Goal: Obtain resource: Download file/media

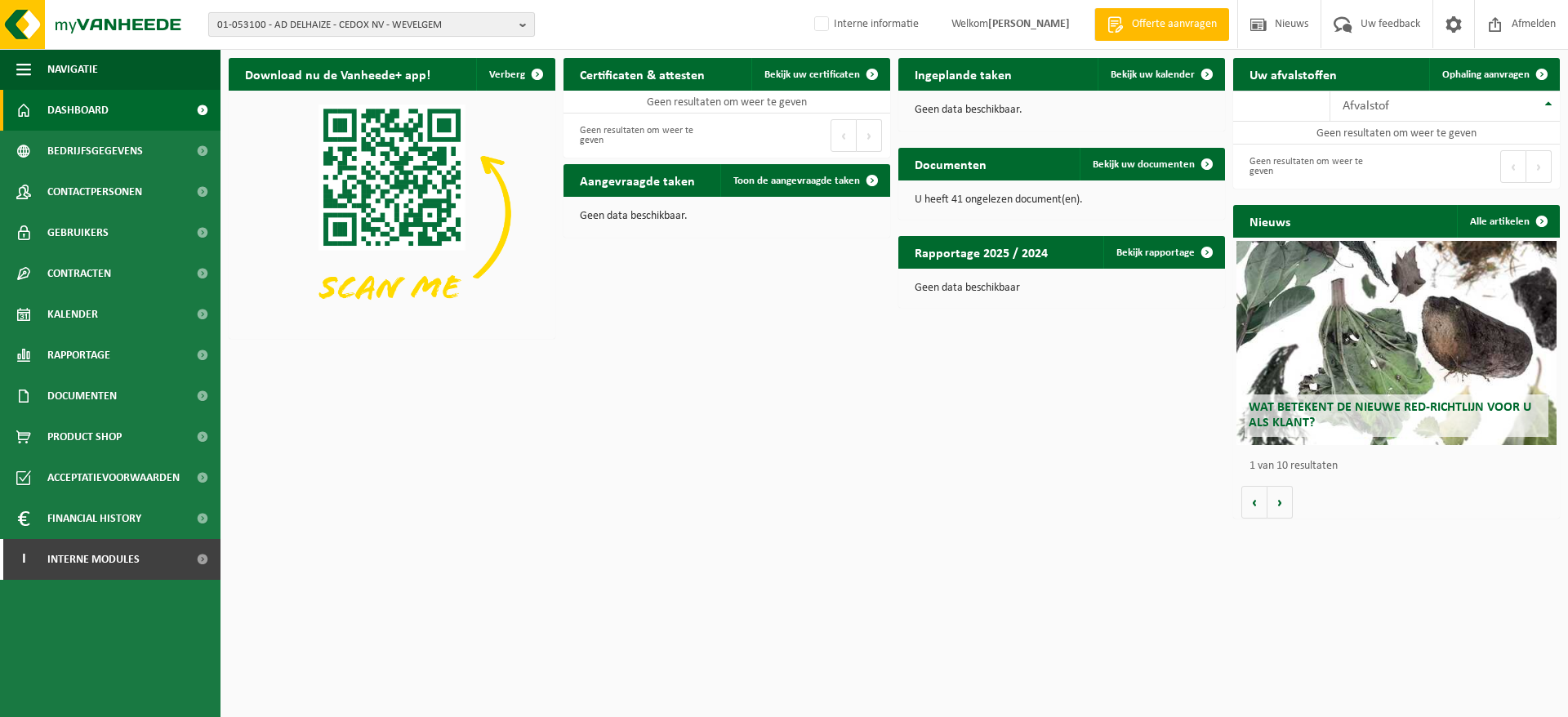
click at [463, 31] on span "01-053100 - AD DELHAIZE - CEDOX NV - WEVELGEM" at bounding box center [365, 25] width 296 height 24
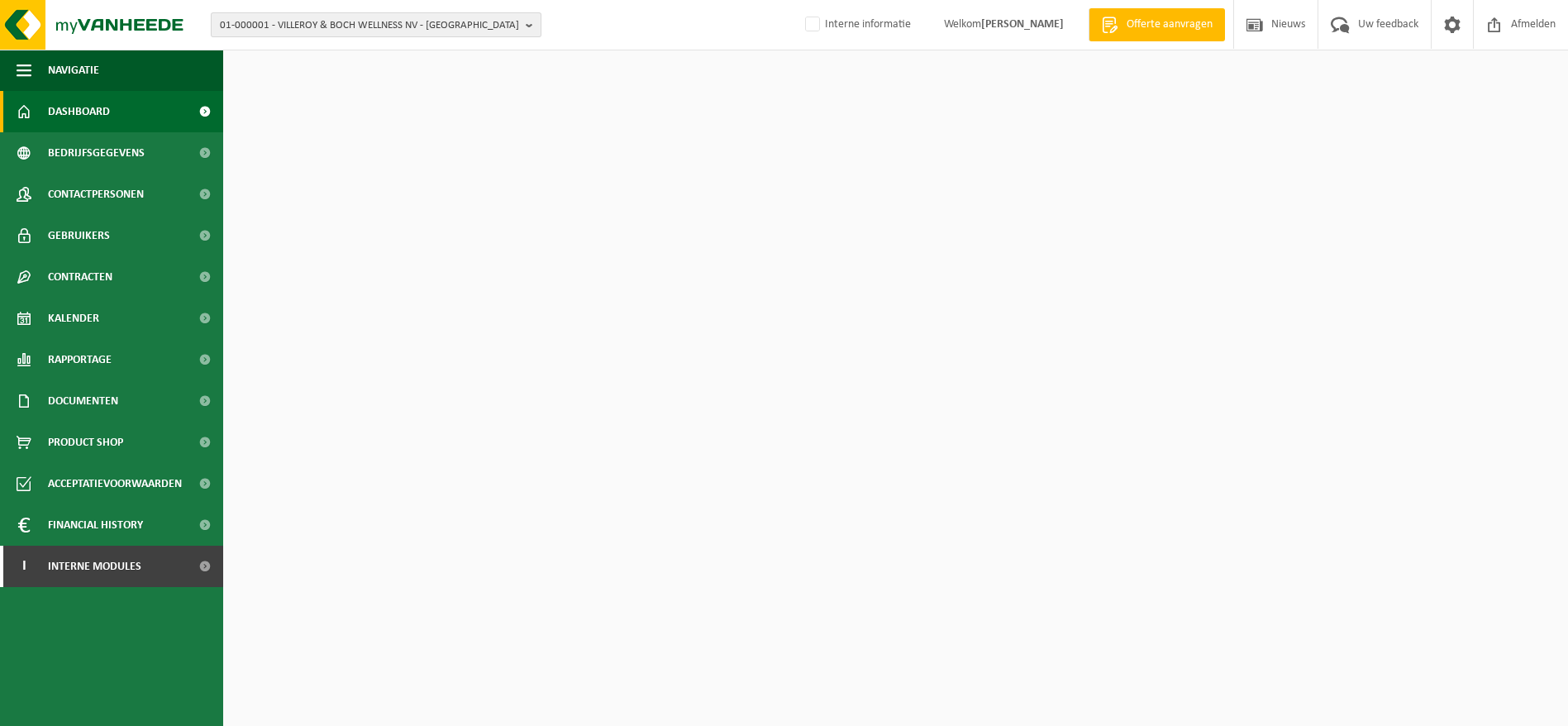
click at [396, 26] on span "01-000001 - VILLEROY & BOCH WELLNESS NV - [GEOGRAPHIC_DATA]" at bounding box center [370, 25] width 299 height 25
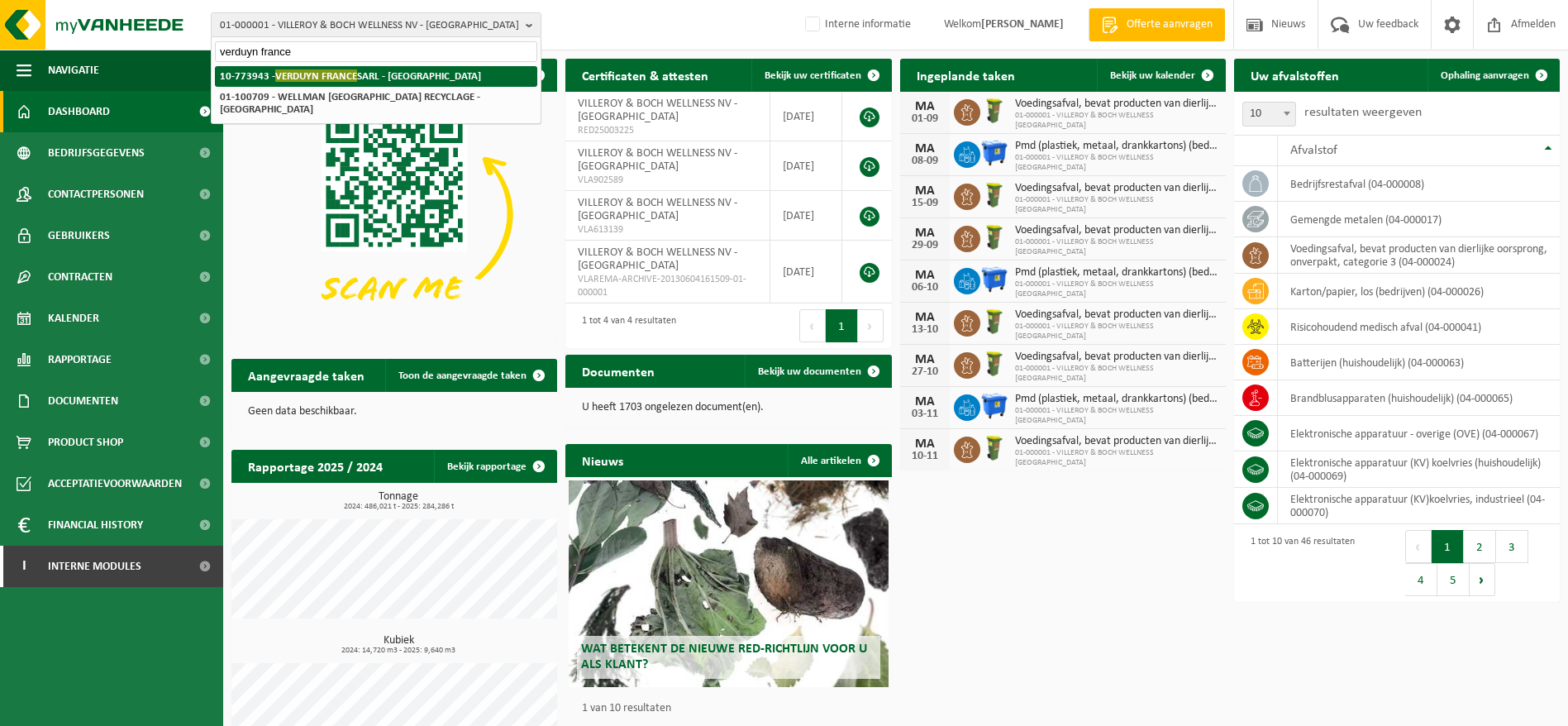
type input "verduyn france"
click at [388, 81] on strong "10-773943 - VERDUYN FRANCE SARL - WANCOURT" at bounding box center [350, 75] width 261 height 13
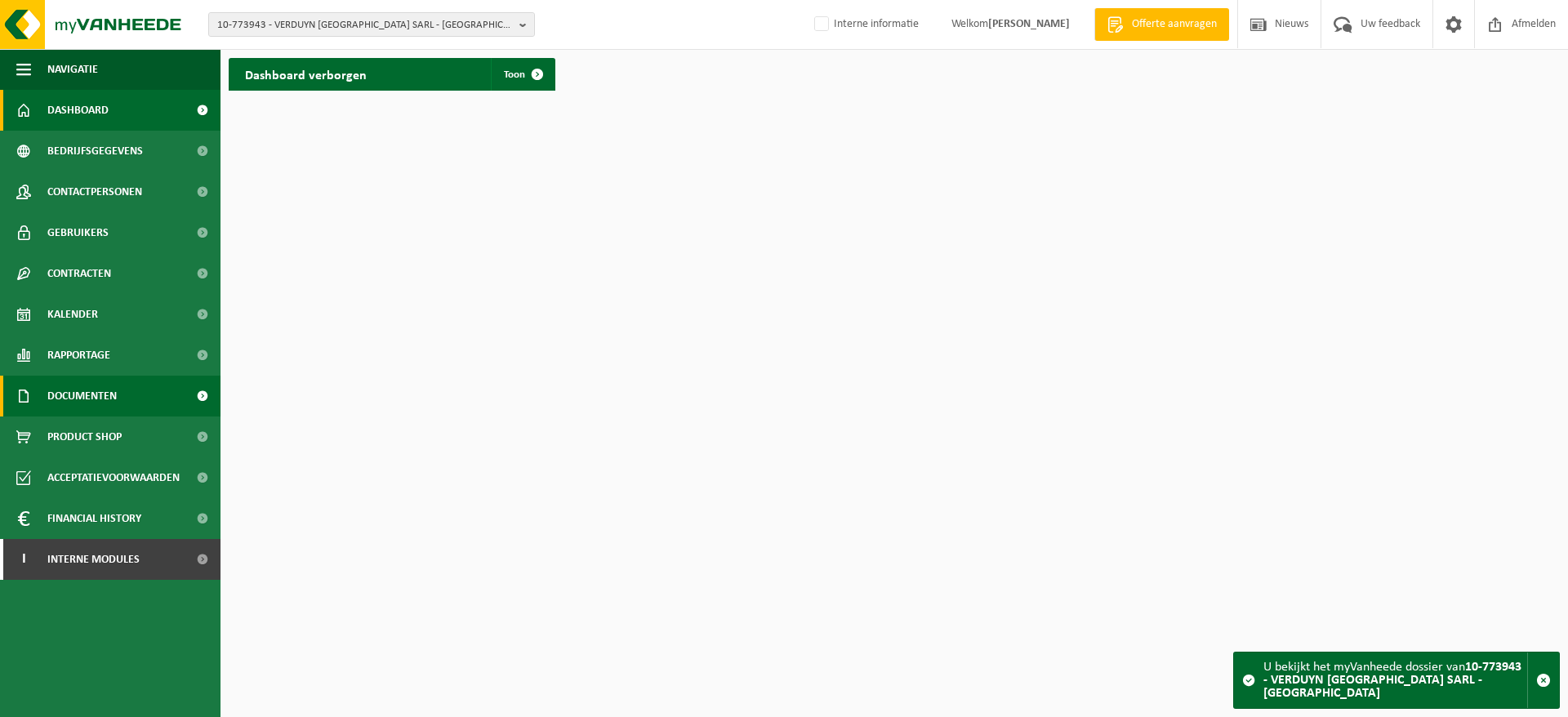
click at [98, 394] on span "Documenten" at bounding box center [82, 396] width 69 height 41
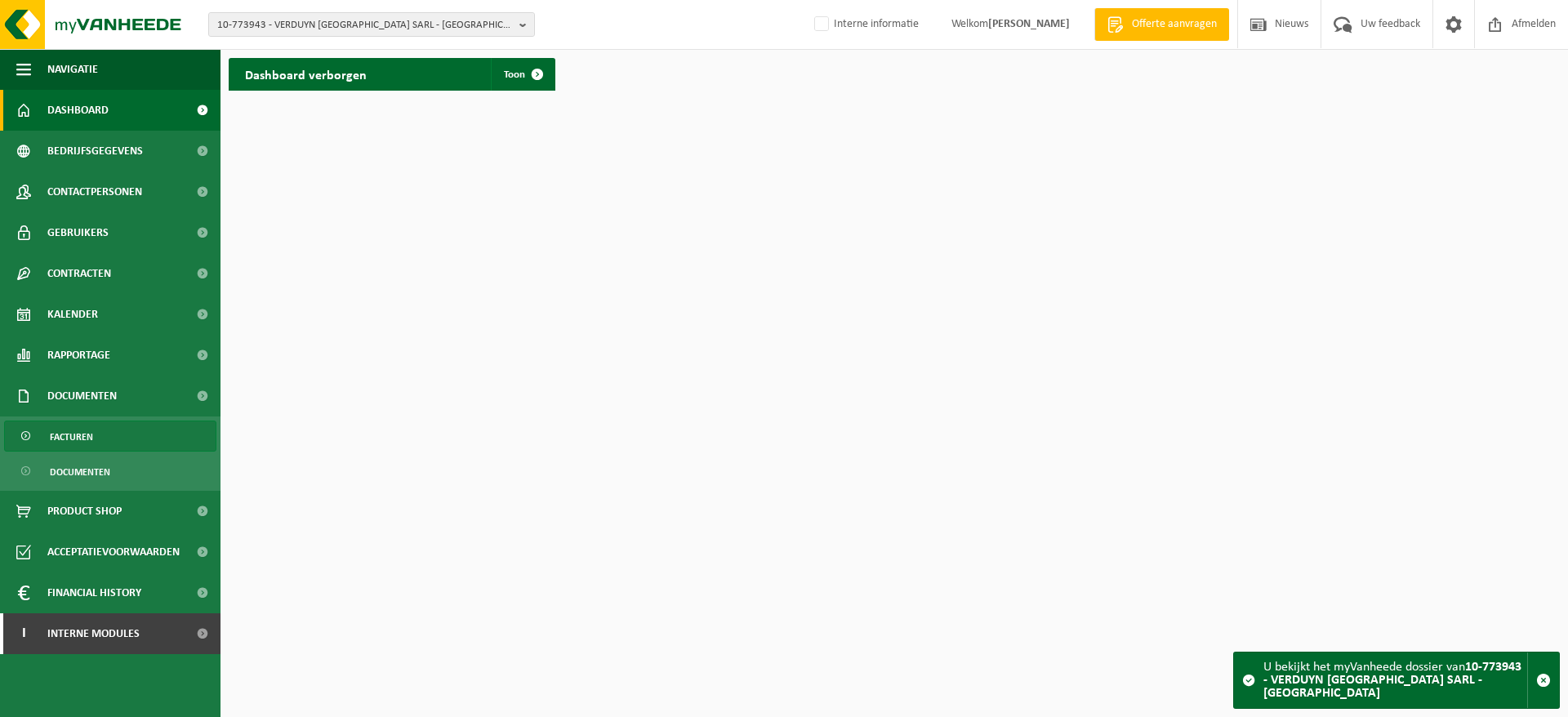
click at [90, 435] on span "Facturen" at bounding box center [72, 436] width 43 height 31
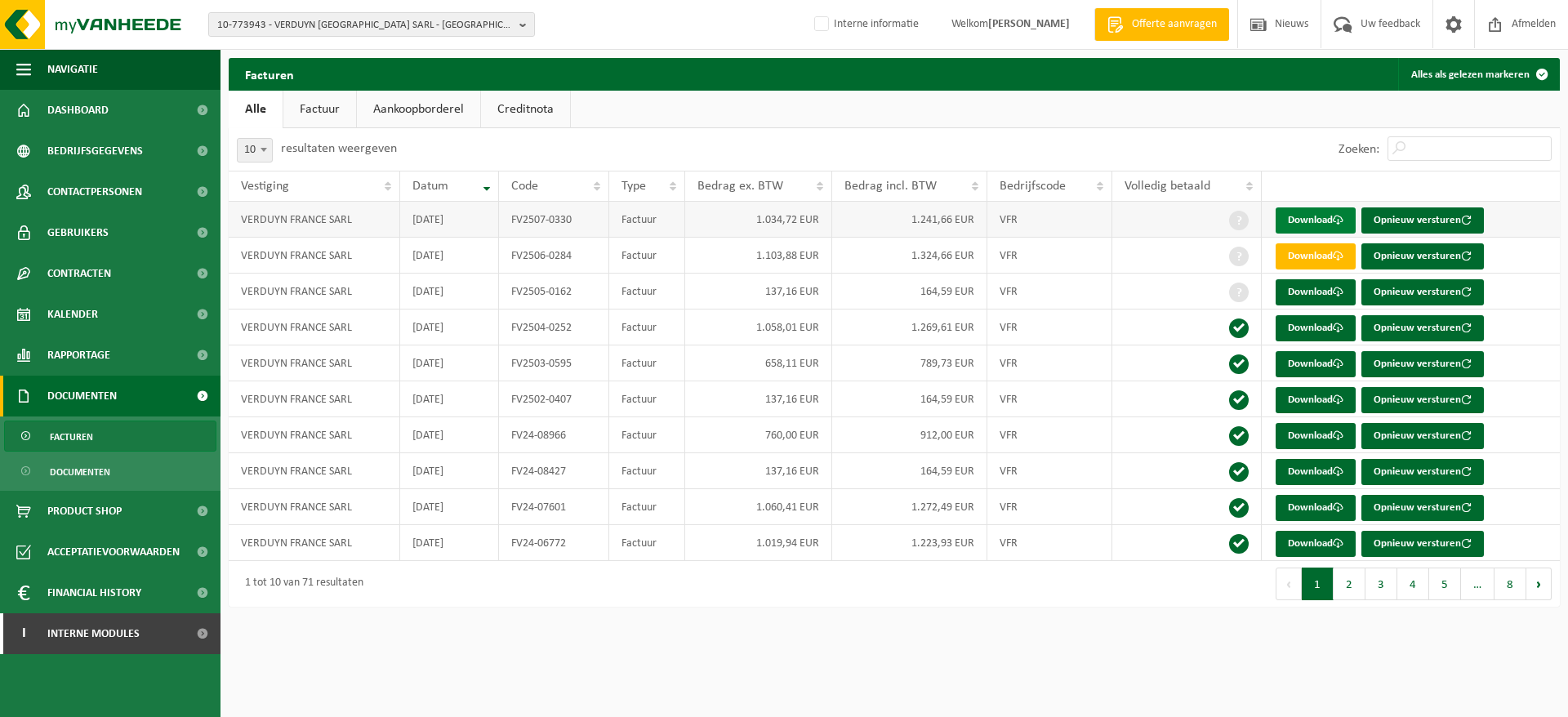
click at [1305, 217] on link "Download" at bounding box center [1316, 220] width 80 height 26
click at [1304, 218] on link "Download" at bounding box center [1316, 220] width 80 height 26
click at [415, 23] on span "10-773943 - VERDUYN FRANCE SARL - WANCOURT" at bounding box center [365, 25] width 296 height 24
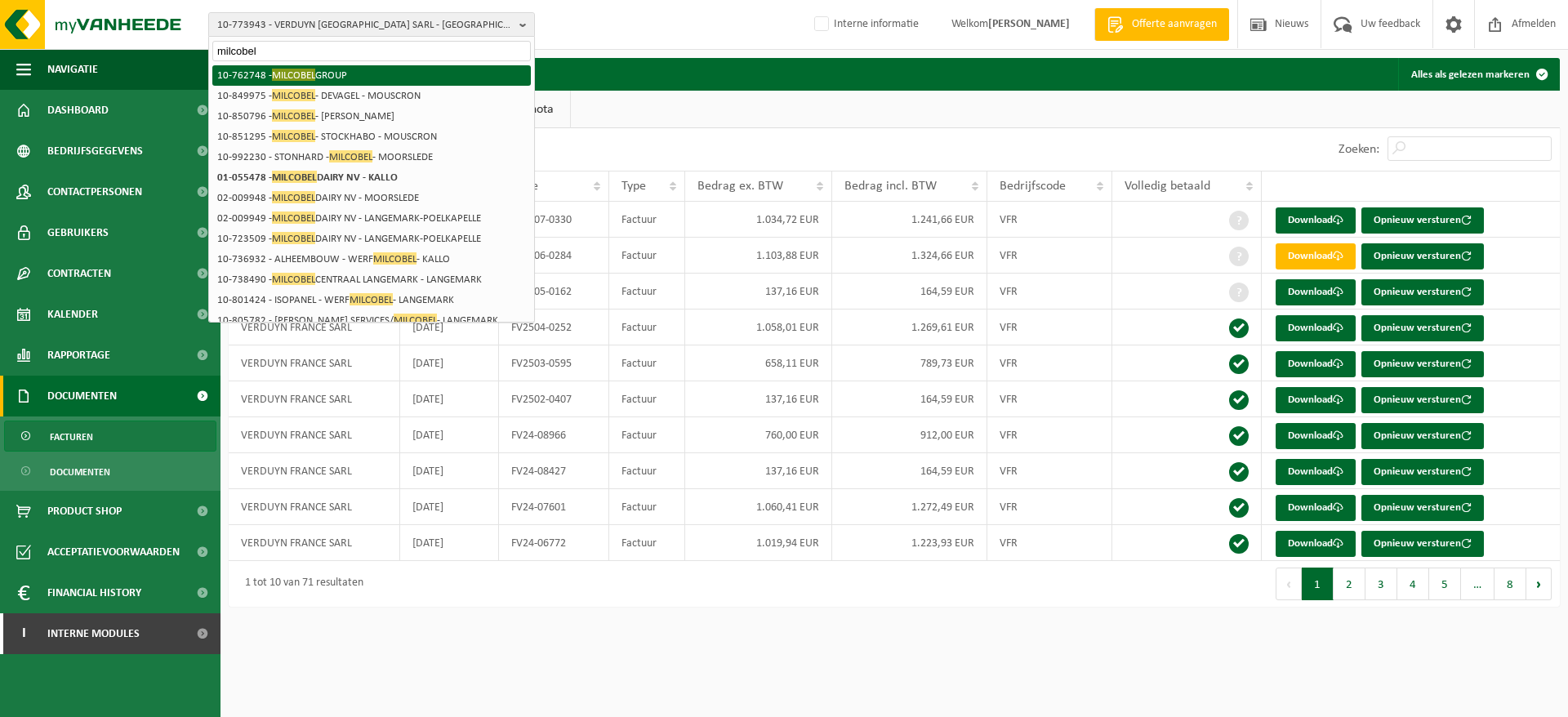
type input "milcobel"
click at [332, 71] on li "10-762748 - MILCOBEL GROUP" at bounding box center [371, 75] width 318 height 20
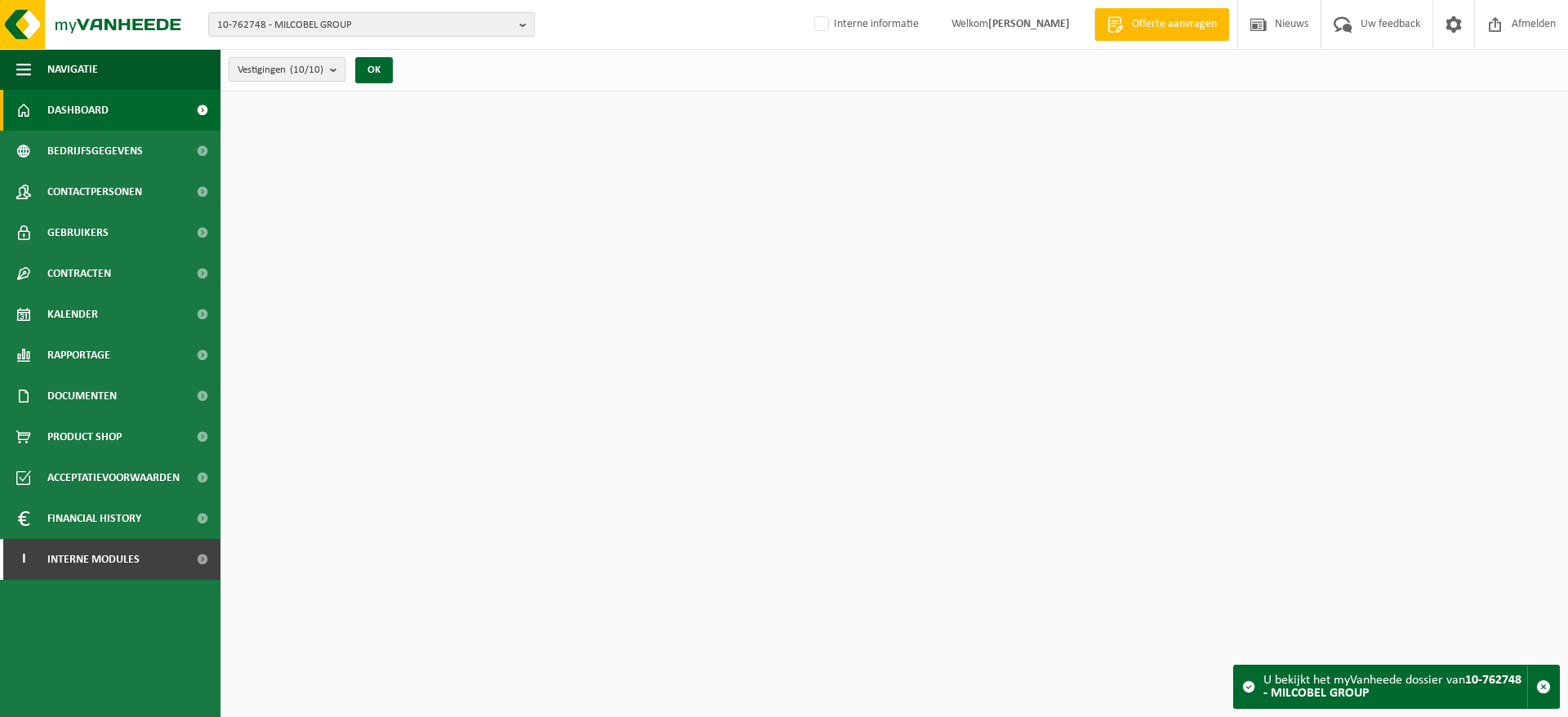
click at [318, 74] on count "(10/10)" at bounding box center [307, 69] width 33 height 11
